Goal: Information Seeking & Learning: Learn about a topic

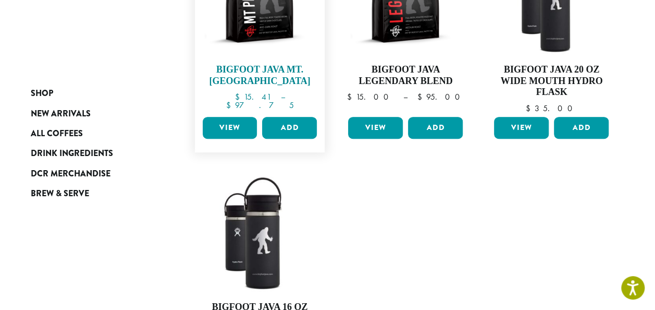
scroll to position [365, 0]
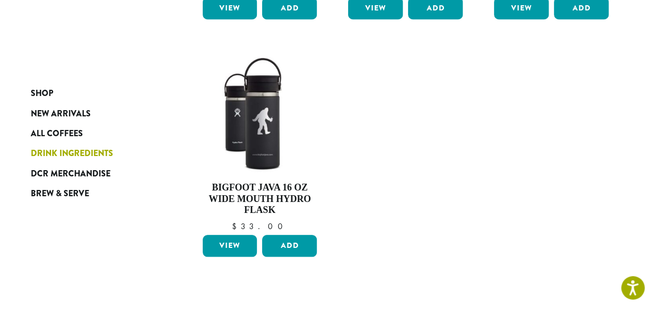
click at [69, 149] on span "Drink Ingredients" at bounding box center [72, 153] width 82 height 13
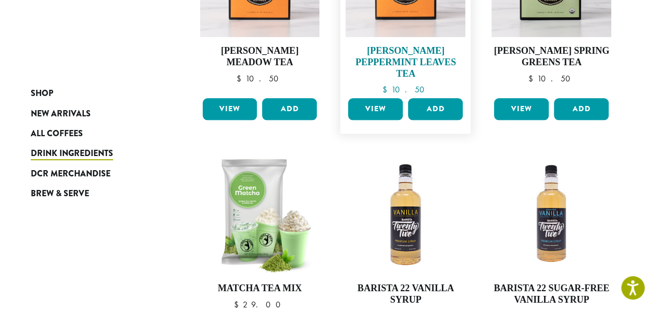
scroll to position [573, 0]
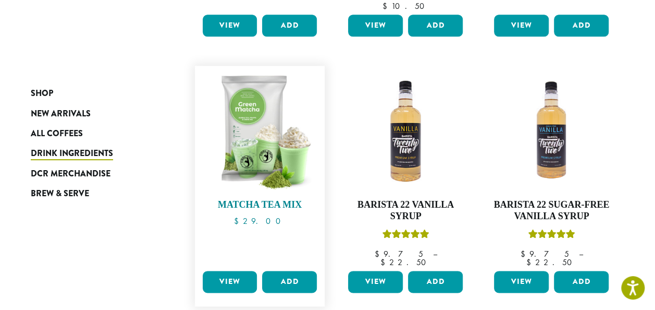
click at [279, 146] on img at bounding box center [260, 131] width 120 height 120
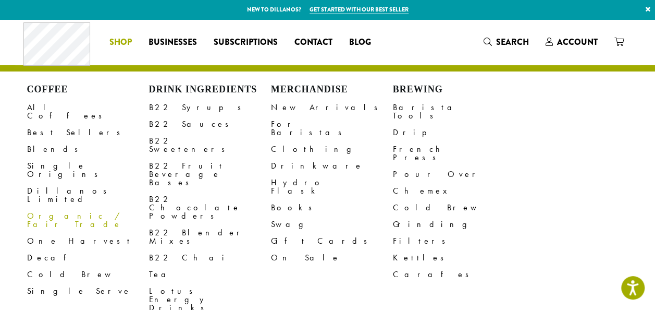
click at [73, 207] on link "Organic / Fair Trade" at bounding box center [88, 219] width 122 height 25
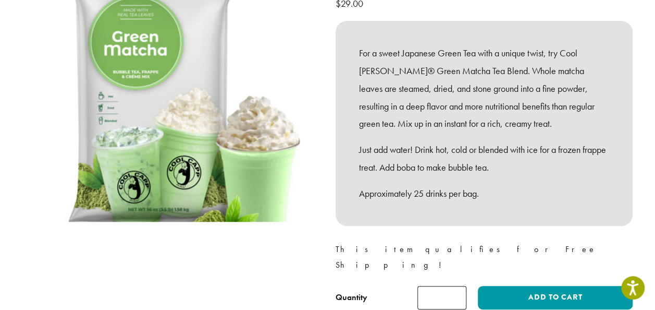
scroll to position [191, 0]
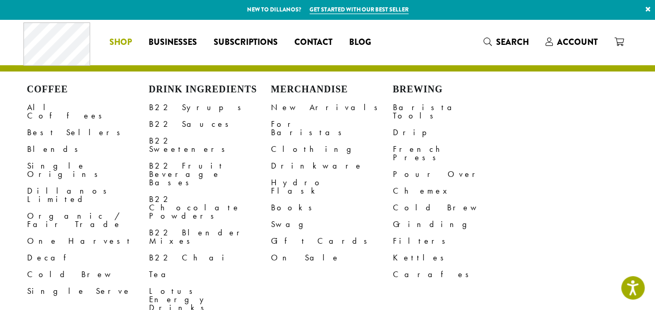
click at [119, 47] on span "Shop" at bounding box center [120, 42] width 22 height 13
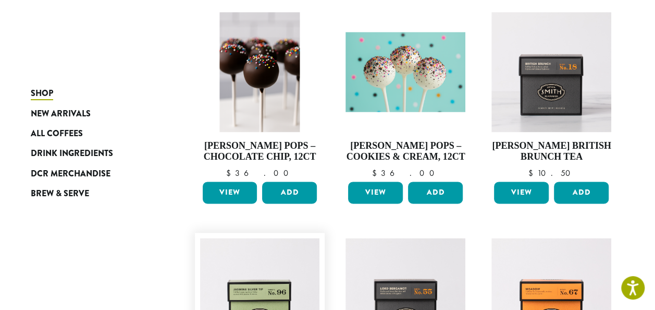
scroll to position [730, 0]
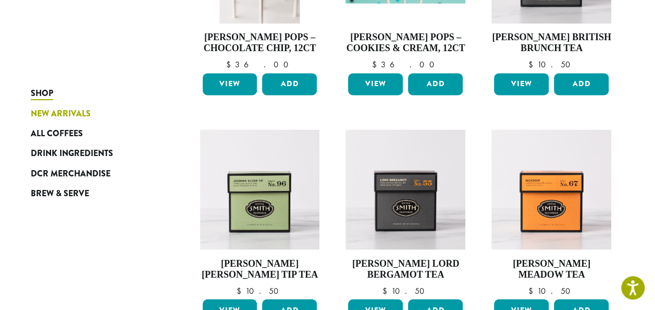
click at [72, 118] on span "New Arrivals" at bounding box center [61, 113] width 60 height 13
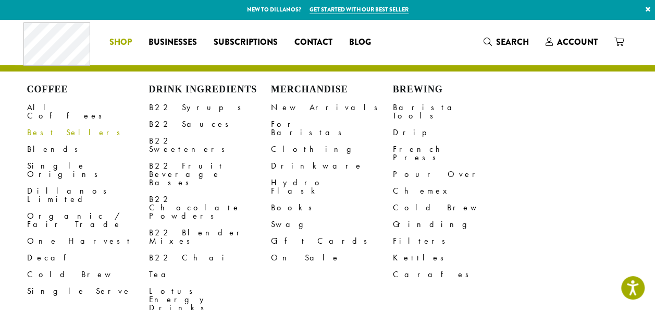
click at [123, 47] on span "Shop" at bounding box center [120, 42] width 22 height 13
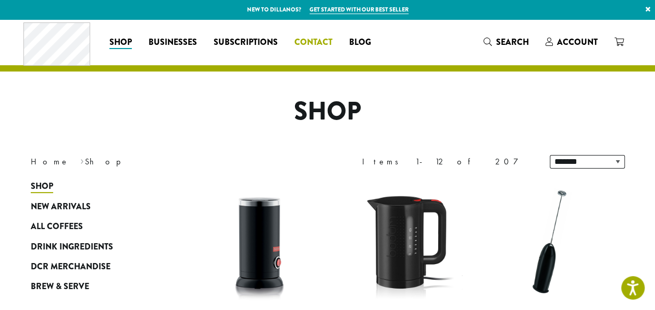
click at [322, 44] on span "Contact" at bounding box center [313, 42] width 38 height 13
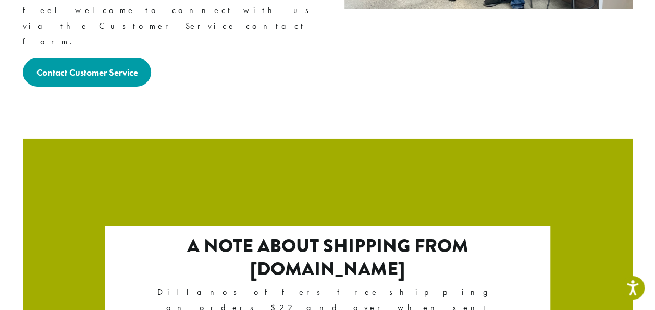
scroll to position [1892, 0]
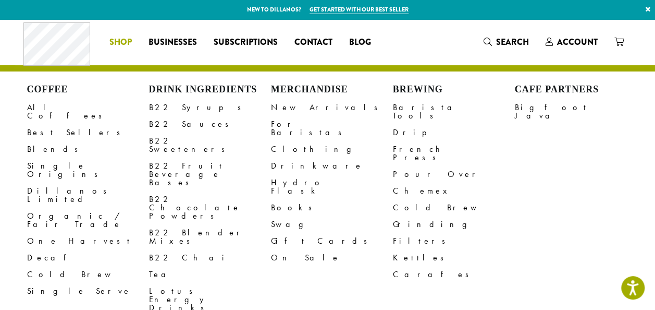
click at [122, 45] on span "Shop" at bounding box center [120, 42] width 22 height 13
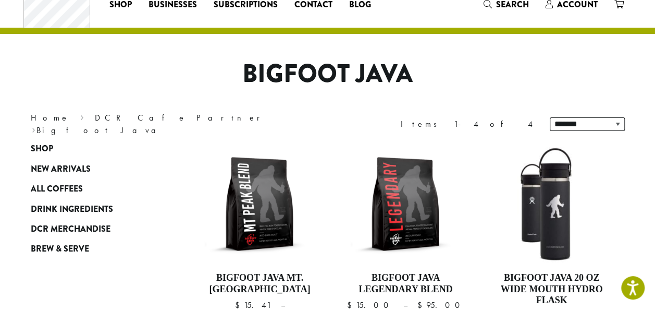
scroll to position [52, 0]
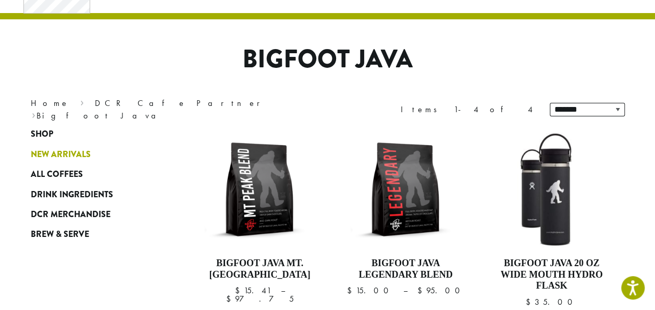
click at [47, 150] on span "New Arrivals" at bounding box center [61, 154] width 60 height 13
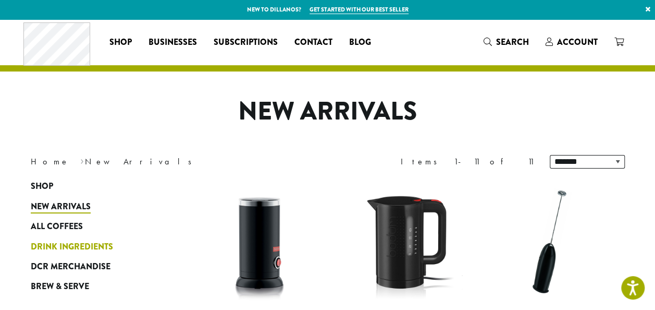
click at [67, 244] on span "Drink Ingredients" at bounding box center [72, 246] width 82 height 13
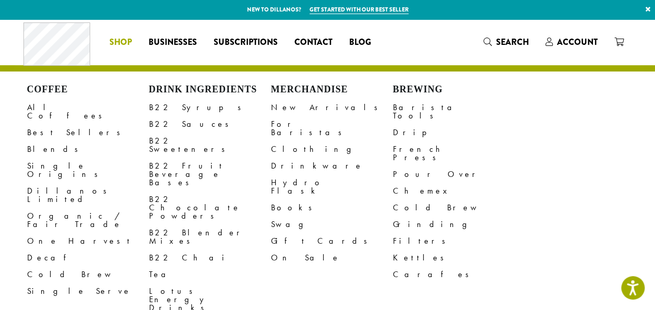
click at [116, 36] on span "Shop" at bounding box center [120, 42] width 22 height 13
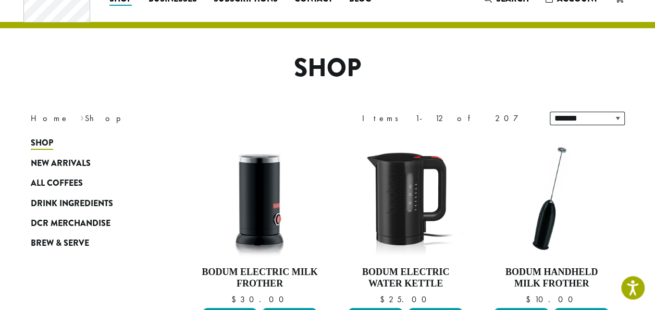
scroll to position [104, 0]
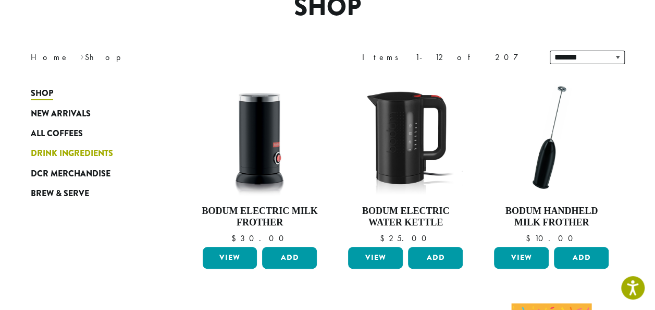
click at [101, 155] on span "Drink Ingredients" at bounding box center [72, 153] width 82 height 13
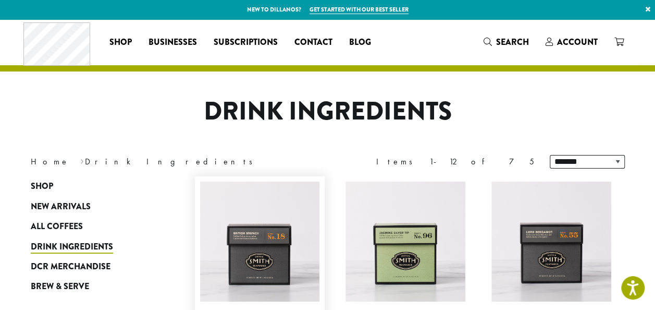
click at [258, 245] on img at bounding box center [260, 241] width 120 height 120
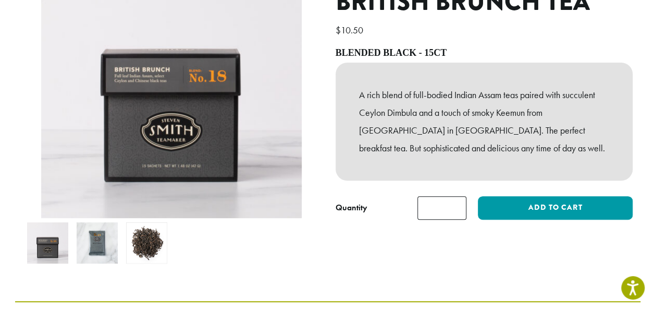
scroll to position [156, 0]
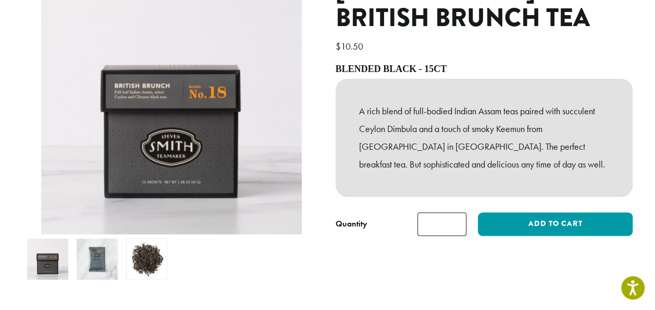
click at [144, 238] on img at bounding box center [146, 258] width 41 height 41
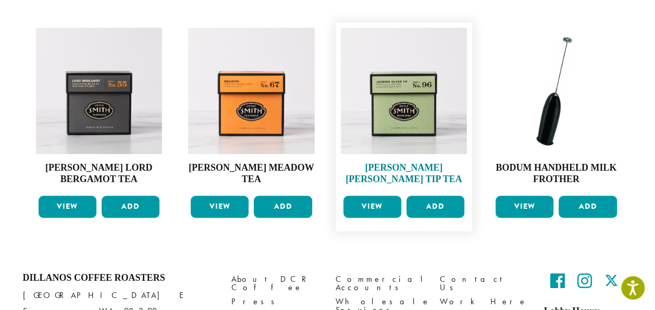
scroll to position [521, 0]
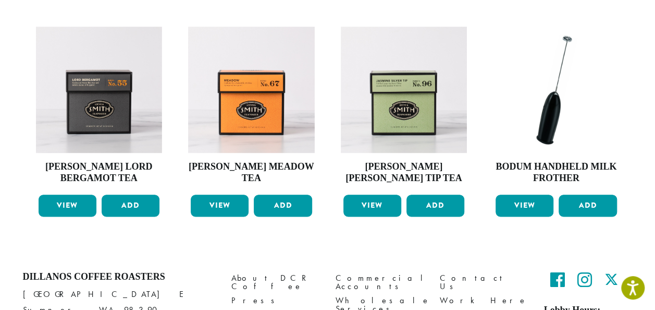
click at [552, 271] on icon at bounding box center [557, 279] width 15 height 17
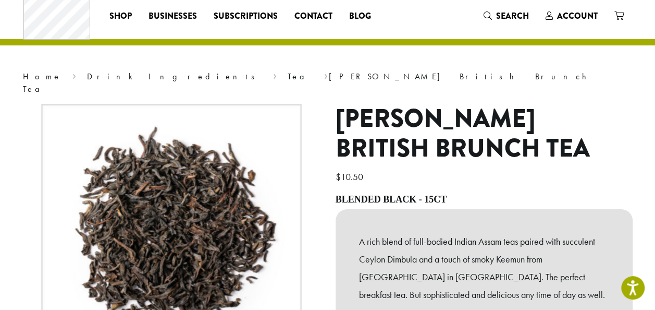
scroll to position [0, 0]
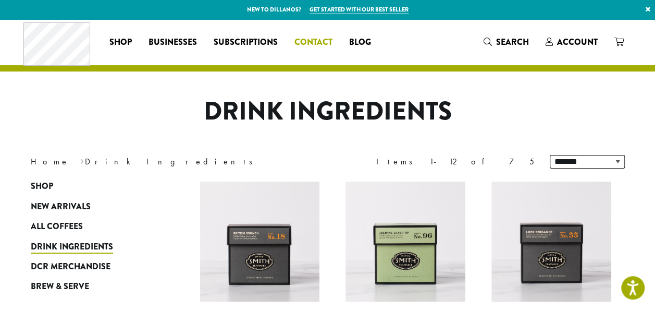
click at [320, 42] on ul "Coffee All Coffees Best Sellers Blends Single Origins Dillanos Limited Organic …" at bounding box center [240, 42] width 278 height 17
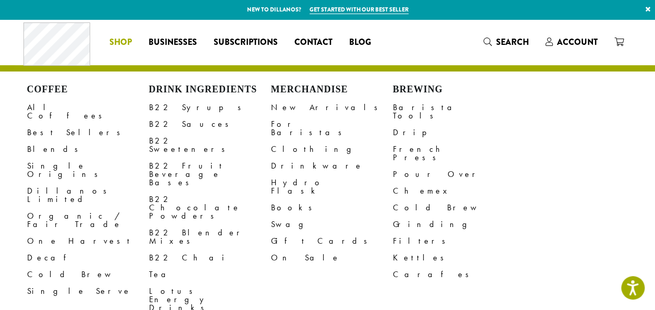
click at [130, 44] on li "Coffee All Coffees Best Sellers Blends Single Origins Dillanos Limited Organic …" at bounding box center [120, 42] width 39 height 17
click at [115, 41] on li "Coffee All Coffees Best Sellers Blends Single Origins Dillanos Limited Organic …" at bounding box center [120, 42] width 39 height 17
click at [115, 41] on span "Shop" at bounding box center [120, 42] width 22 height 13
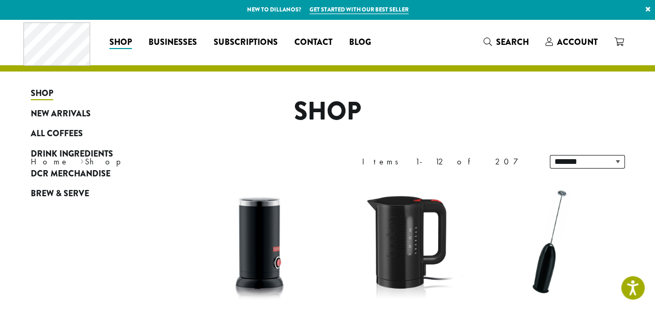
scroll to position [981, 0]
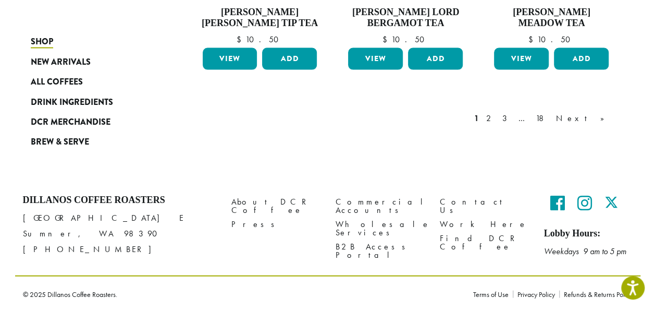
click at [554, 202] on icon at bounding box center [557, 202] width 15 height 17
click at [60, 99] on span "Drink Ingredients" at bounding box center [72, 101] width 82 height 13
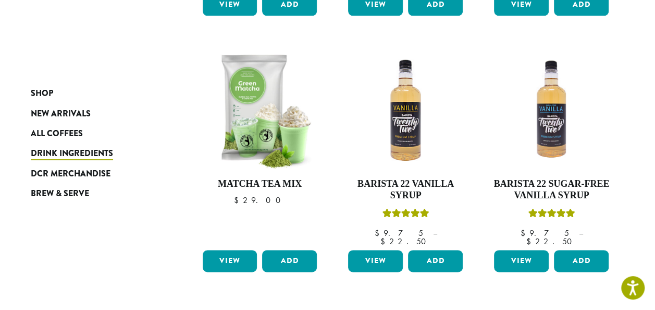
scroll to position [625, 0]
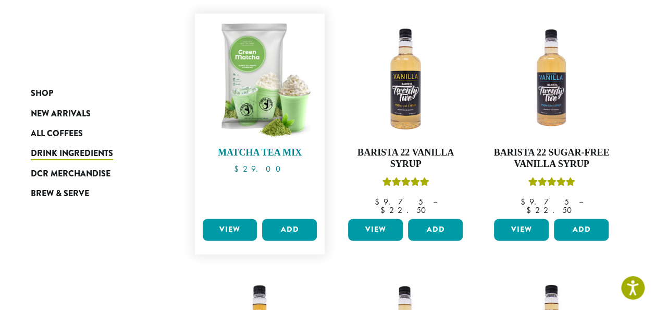
click at [266, 125] on img at bounding box center [260, 79] width 120 height 120
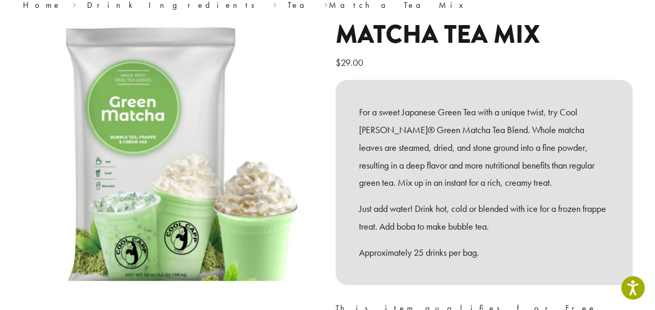
scroll to position [156, 0]
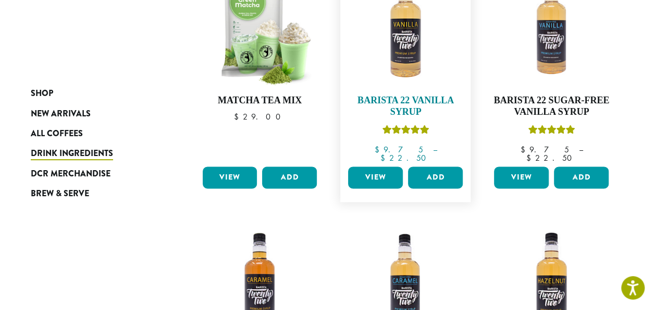
click at [377, 49] on img at bounding box center [405, 27] width 120 height 120
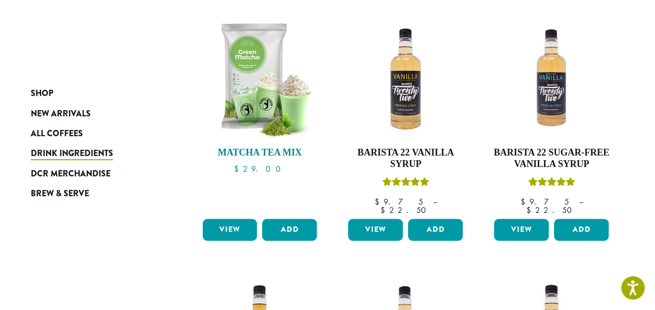
click at [282, 107] on img at bounding box center [260, 79] width 120 height 120
click at [80, 191] on span "Brew & Serve" at bounding box center [60, 193] width 58 height 13
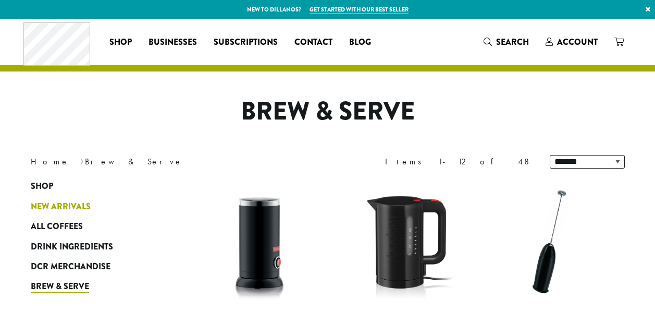
scroll to position [52, 0]
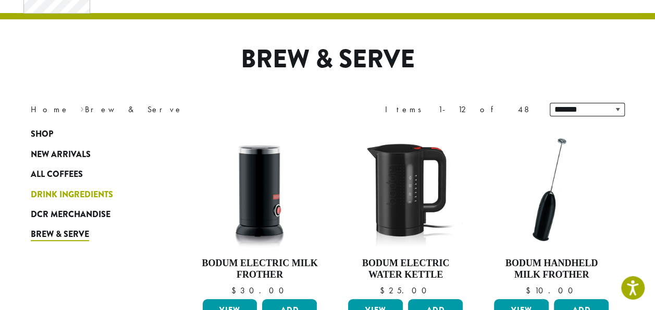
click at [87, 197] on span "Drink Ingredients" at bounding box center [72, 194] width 82 height 13
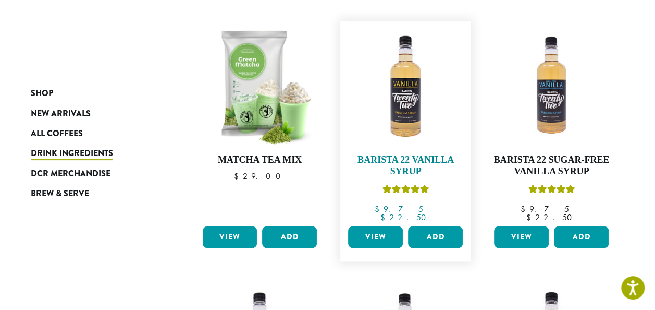
scroll to position [625, 0]
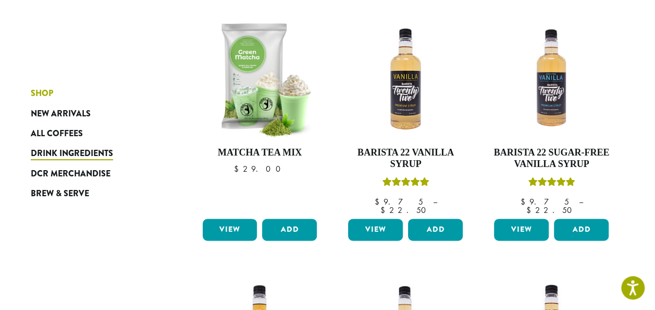
click at [45, 93] on span "Shop" at bounding box center [42, 93] width 22 height 13
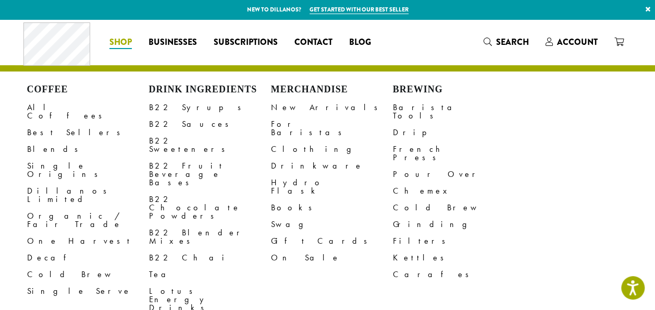
drag, startPoint x: 115, startPoint y: 43, endPoint x: 124, endPoint y: 40, distance: 10.1
click at [115, 43] on li "Coffee All Coffees Best Sellers Blends Single Origins Dillanos Limited Organic …" at bounding box center [120, 42] width 39 height 17
click at [201, 278] on img at bounding box center [260, 241] width 120 height 120
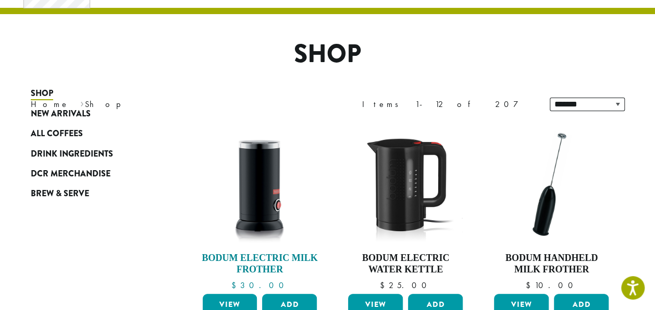
scroll to position [104, 0]
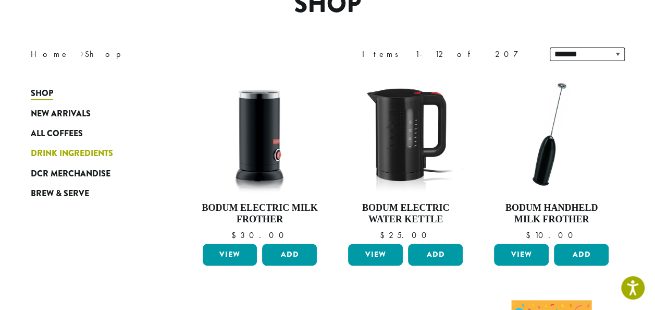
click at [67, 148] on span "Drink Ingredients" at bounding box center [72, 153] width 82 height 13
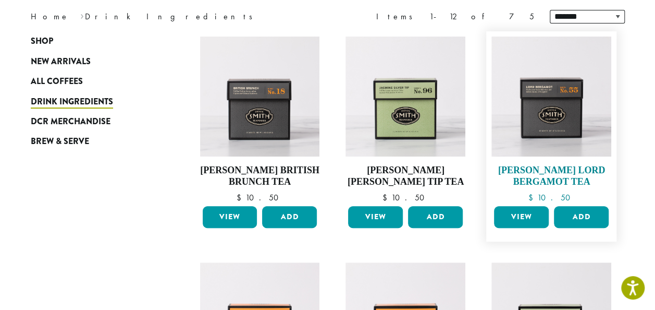
scroll to position [52, 0]
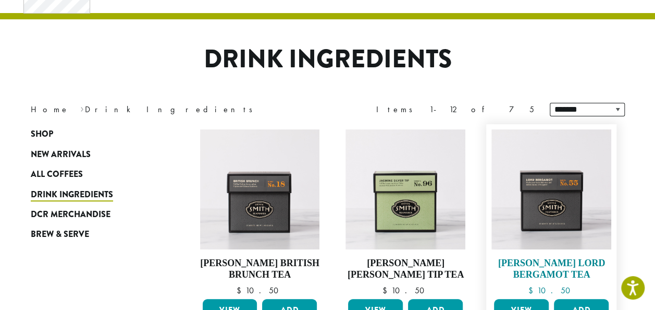
click at [549, 183] on img at bounding box center [551, 189] width 120 height 120
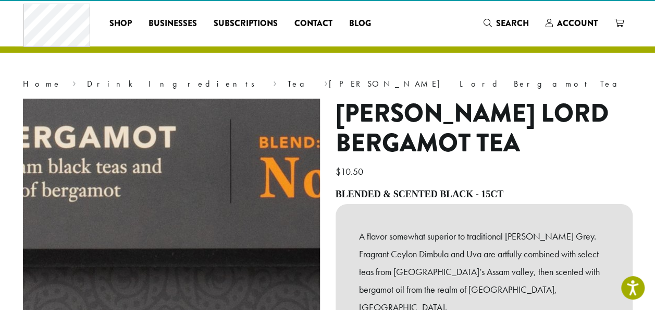
scroll to position [71, 0]
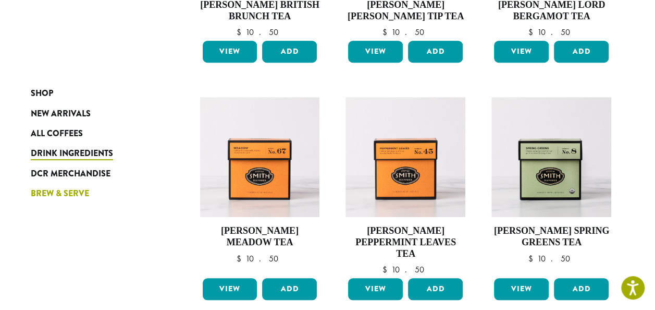
scroll to position [313, 0]
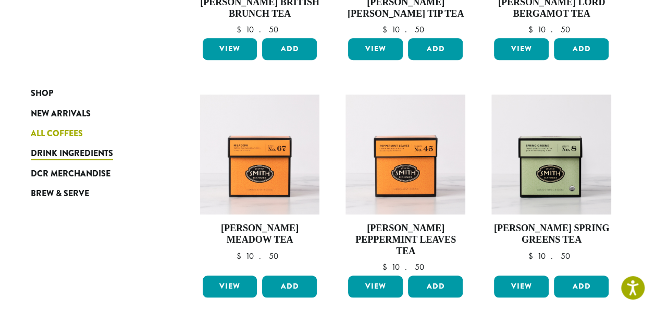
click at [58, 128] on span "All Coffees" at bounding box center [57, 133] width 52 height 13
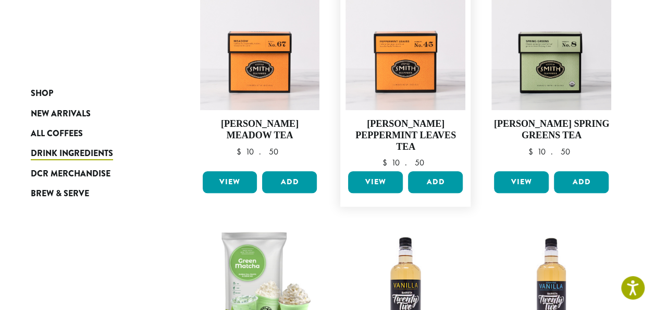
scroll to position [438, 0]
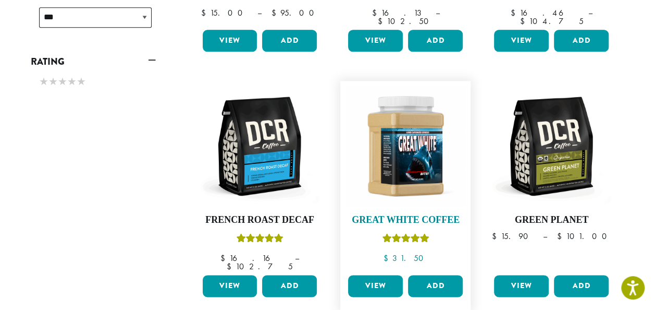
scroll to position [502, 0]
